Goal: Information Seeking & Learning: Learn about a topic

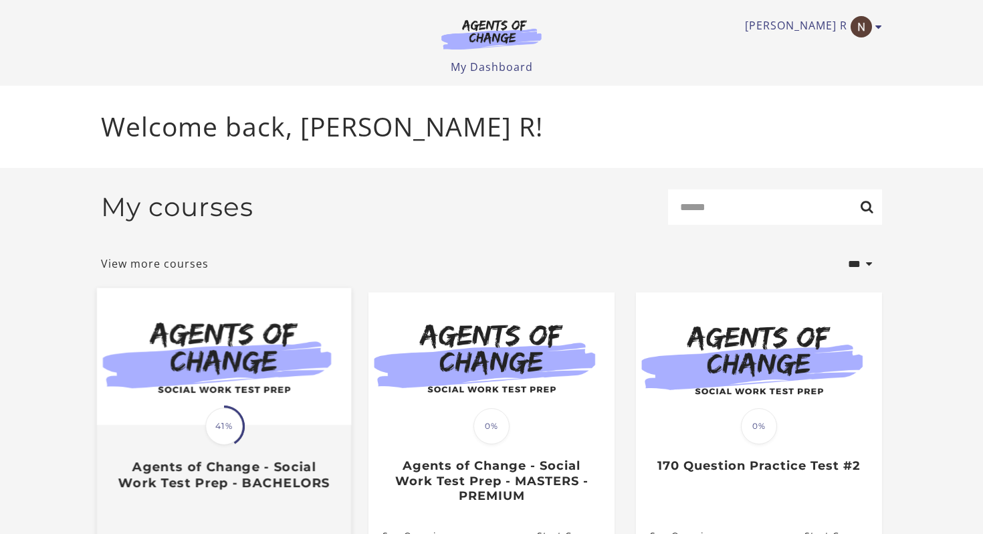
click at [253, 399] on img at bounding box center [224, 356] width 254 height 137
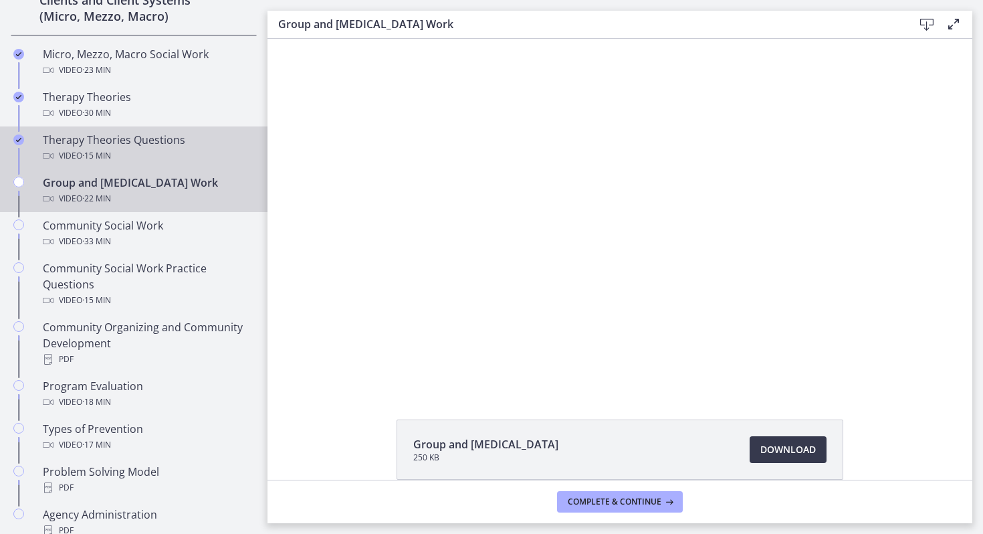
scroll to position [560, 0]
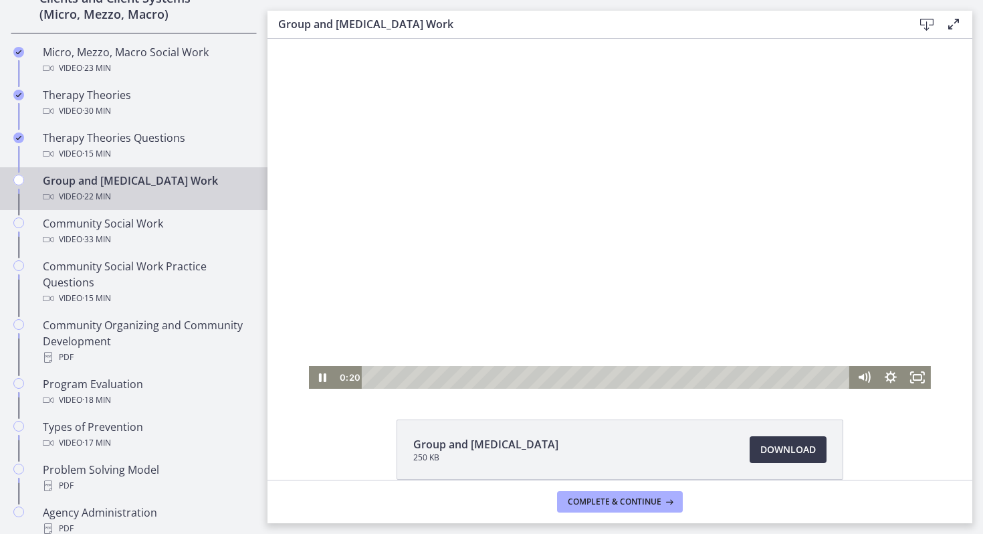
click at [521, 208] on div at bounding box center [620, 214] width 622 height 350
click at [595, 256] on div at bounding box center [620, 214] width 622 height 350
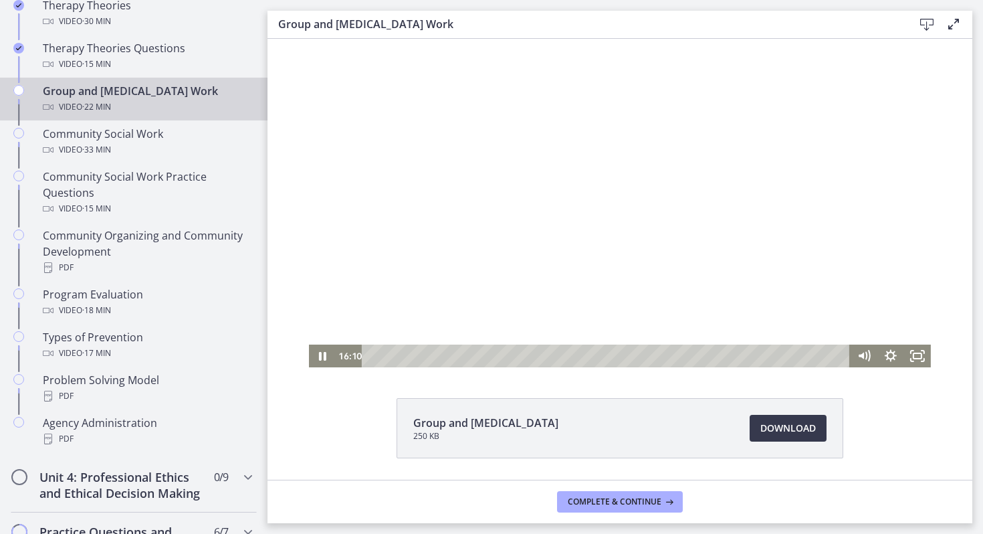
scroll to position [0, 0]
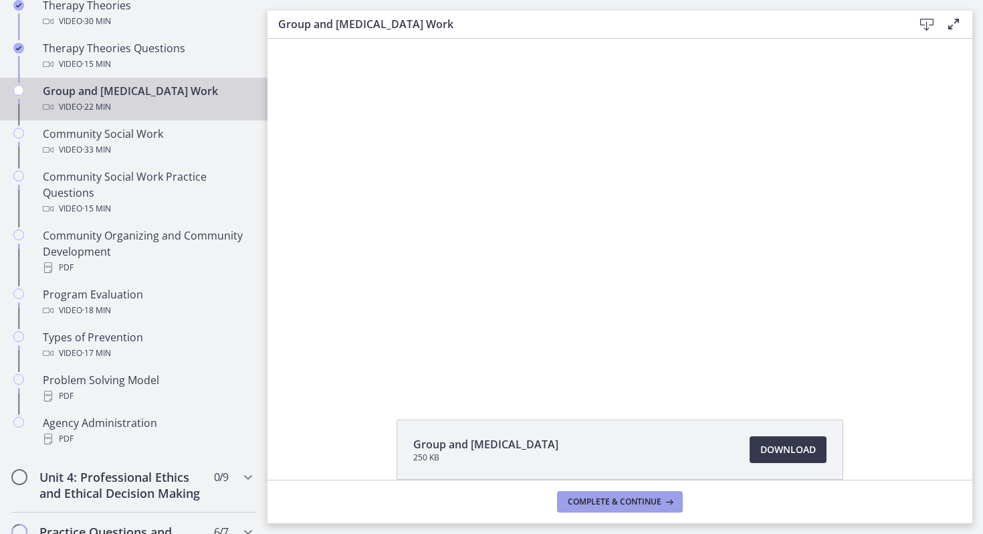
click at [621, 502] on span "Complete & continue" at bounding box center [615, 501] width 94 height 11
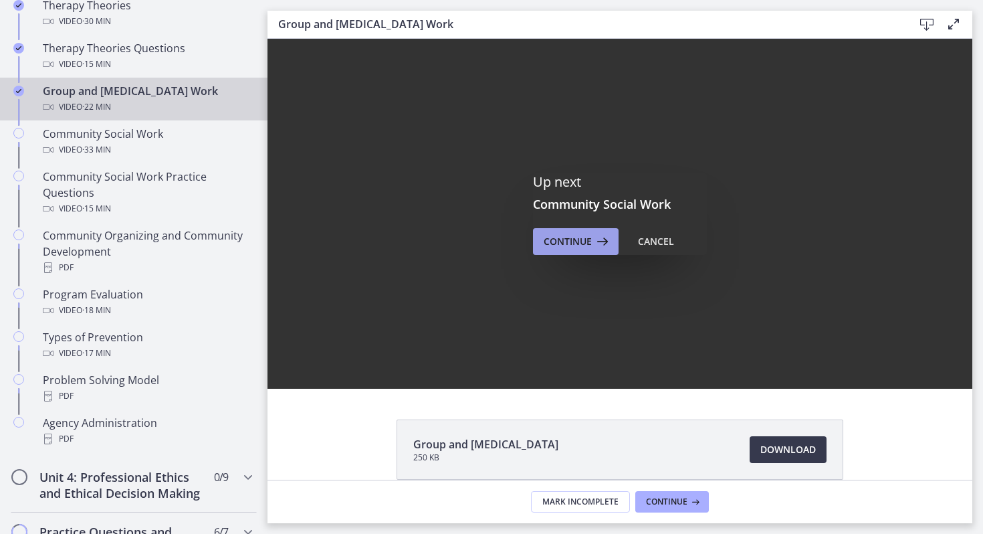
click at [562, 240] on span "Continue" at bounding box center [568, 241] width 48 height 16
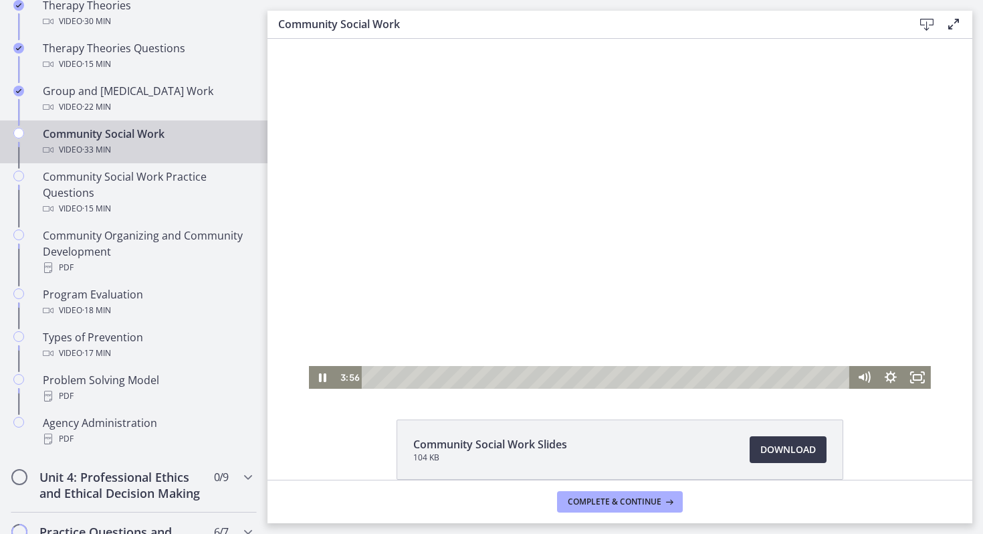
click at [662, 305] on div at bounding box center [620, 214] width 622 height 350
click at [492, 218] on div at bounding box center [620, 214] width 622 height 350
click at [914, 381] on icon "Fullscreen" at bounding box center [917, 377] width 27 height 23
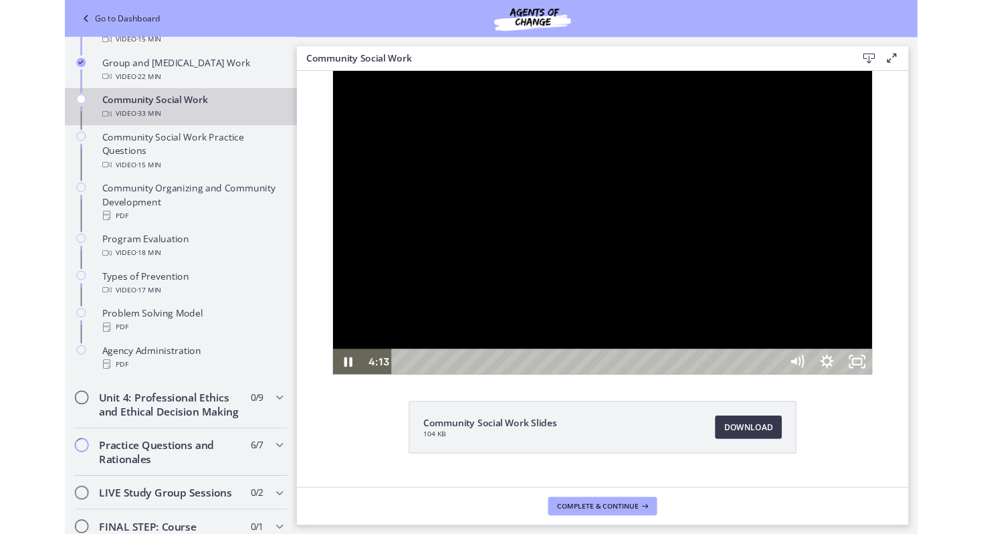
scroll to position [588, 0]
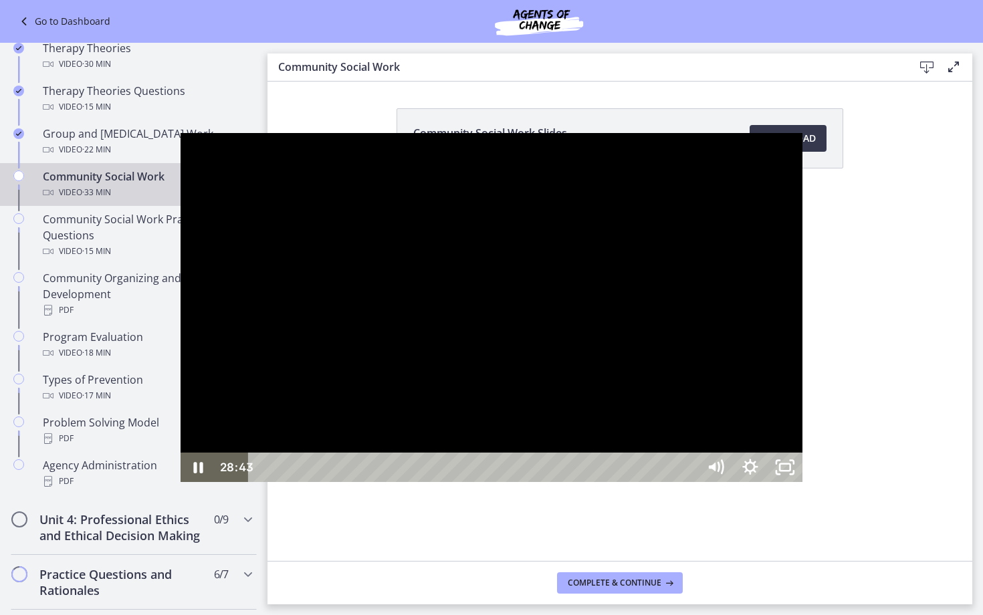
click at [757, 328] on div at bounding box center [492, 308] width 622 height 350
click at [631, 295] on div at bounding box center [492, 308] width 622 height 350
click at [803, 482] on icon "Unfullscreen" at bounding box center [785, 467] width 35 height 29
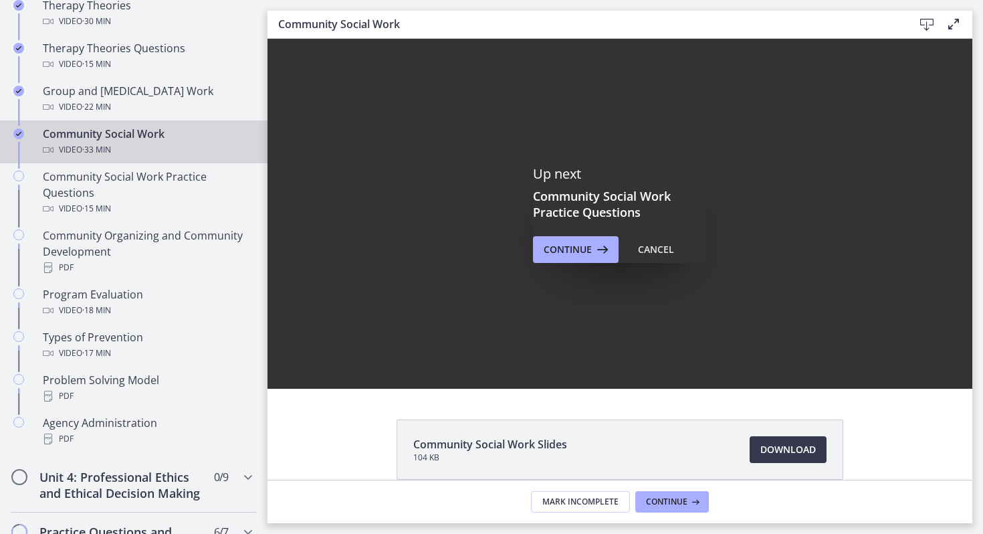
scroll to position [0, 0]
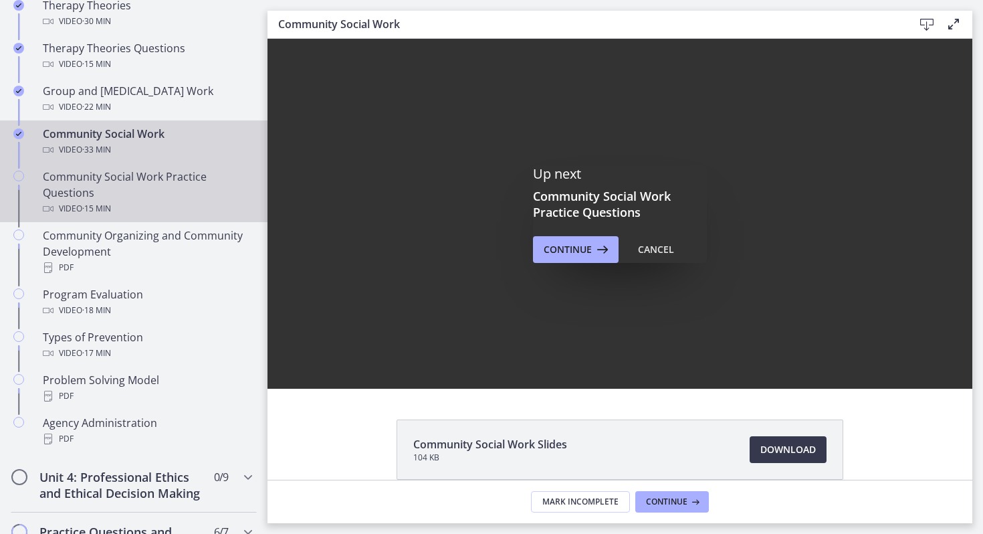
click at [88, 186] on div "Community Social Work Practice Questions Video · 15 min" at bounding box center [147, 193] width 209 height 48
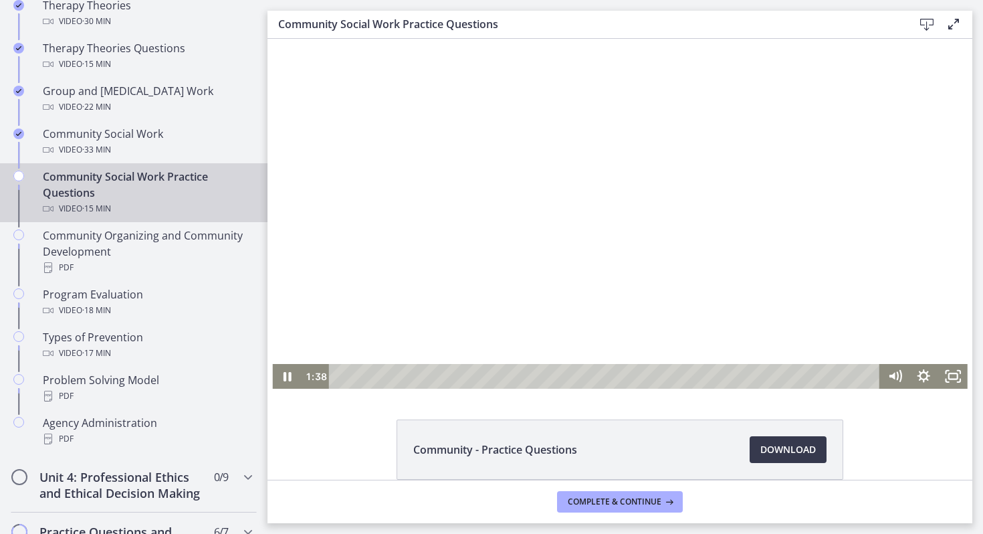
click at [522, 242] on div at bounding box center [620, 214] width 696 height 350
